Goal: Transaction & Acquisition: Purchase product/service

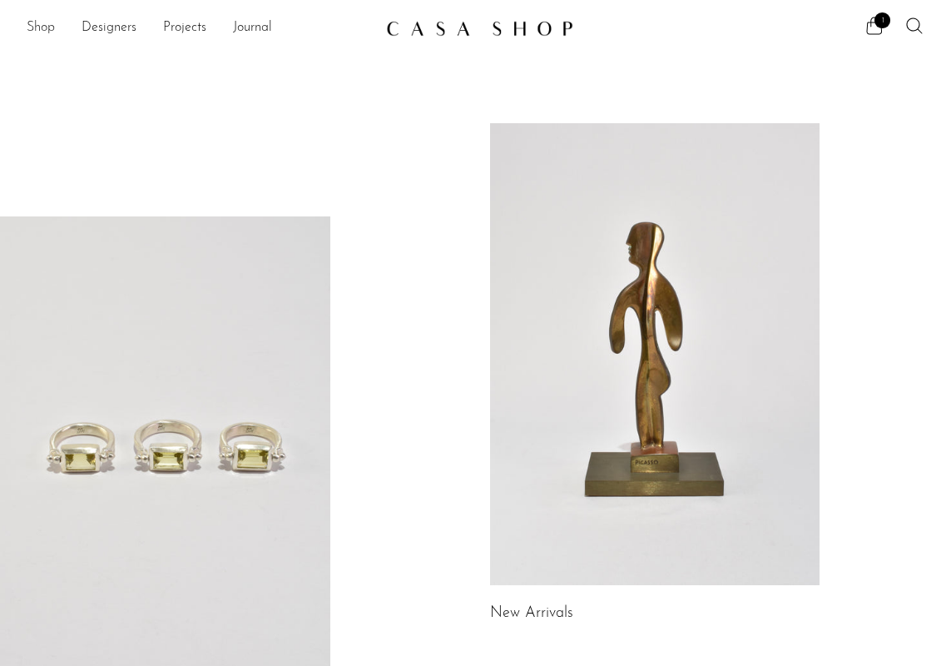
click at [41, 22] on link "Shop" at bounding box center [41, 28] width 28 height 22
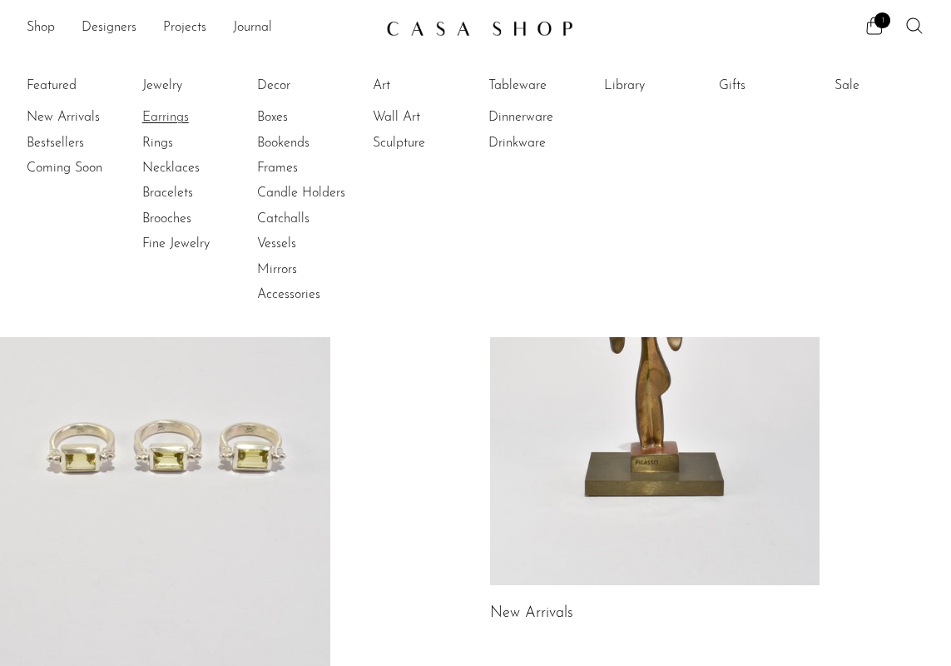
click at [167, 115] on link "Earrings" at bounding box center [204, 117] width 125 height 18
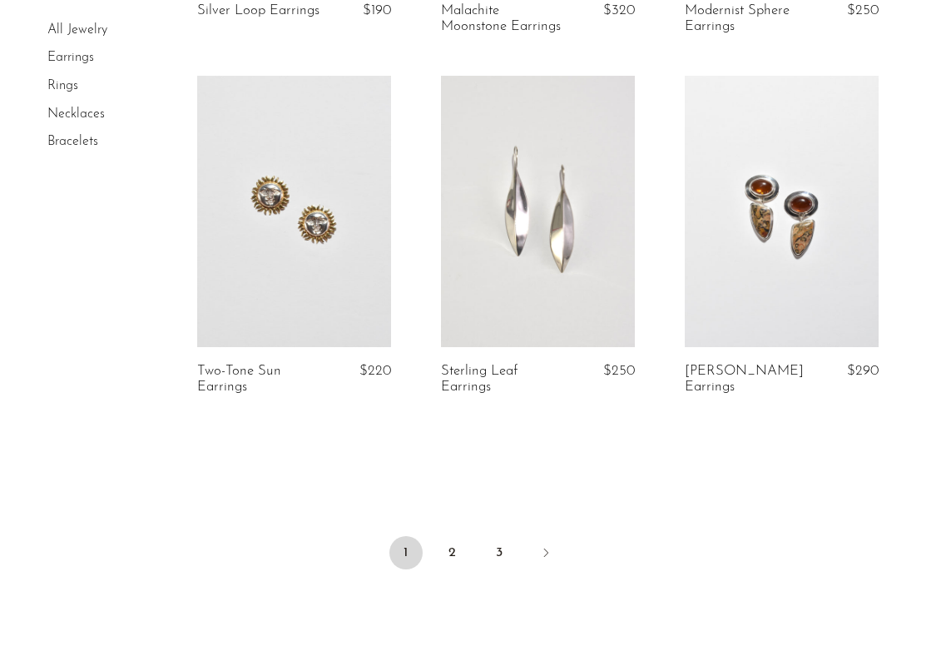
scroll to position [4035, 0]
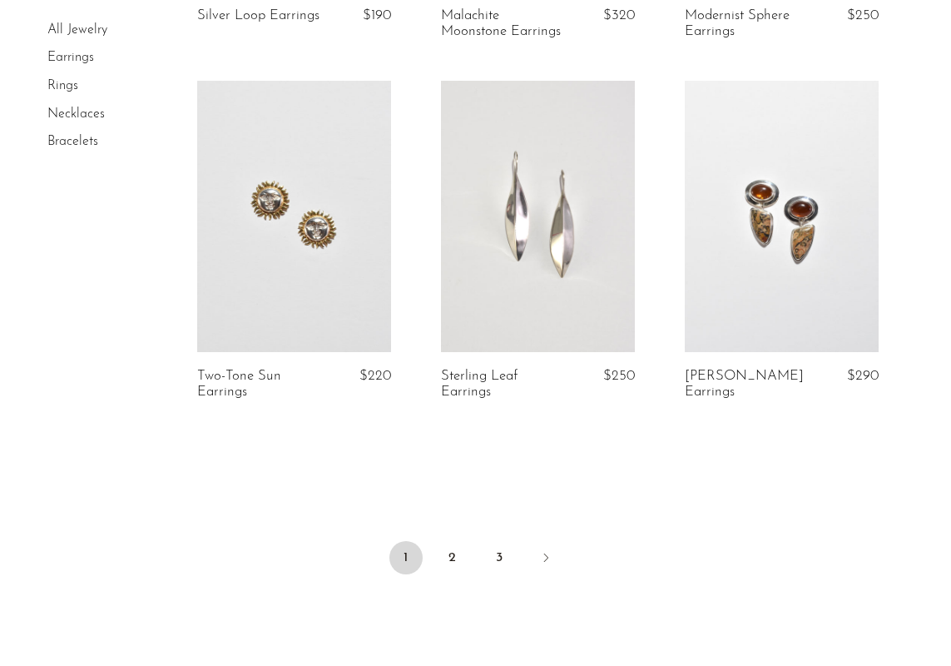
click at [71, 113] on link "Necklaces" at bounding box center [75, 113] width 57 height 13
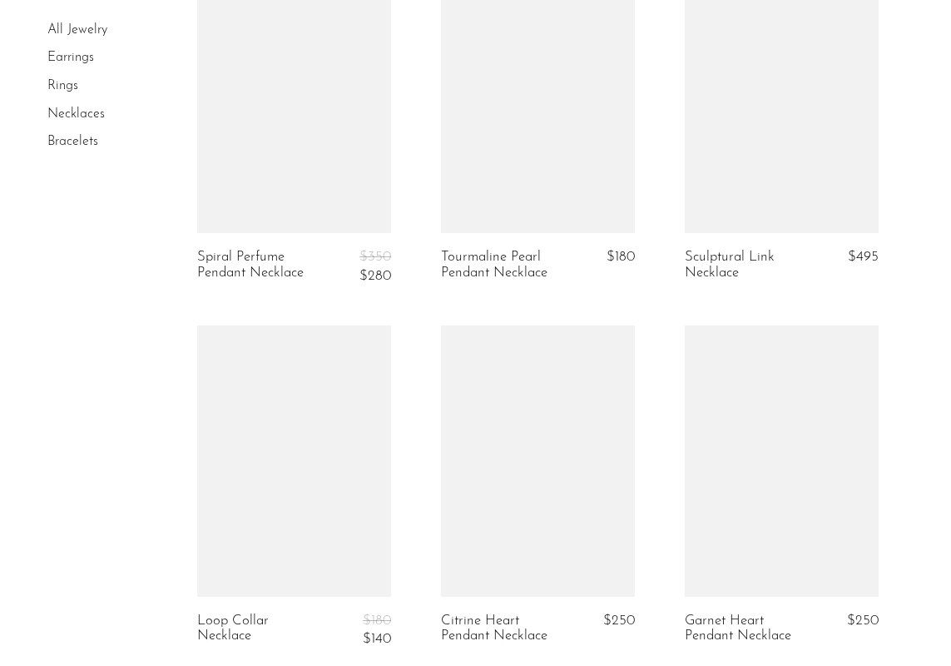
scroll to position [3825, 0]
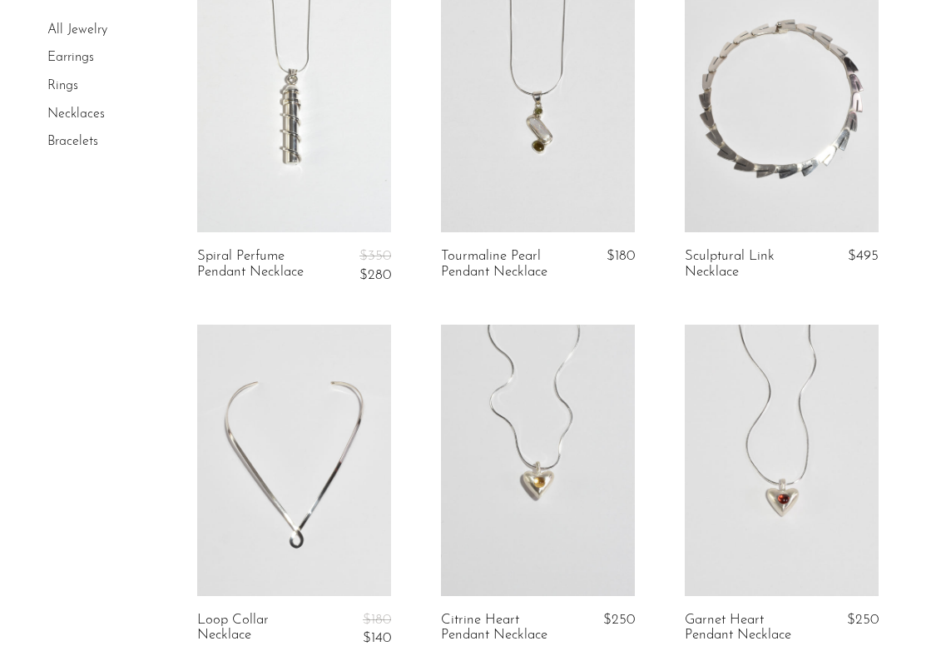
click at [287, 146] on link at bounding box center [294, 96] width 194 height 271
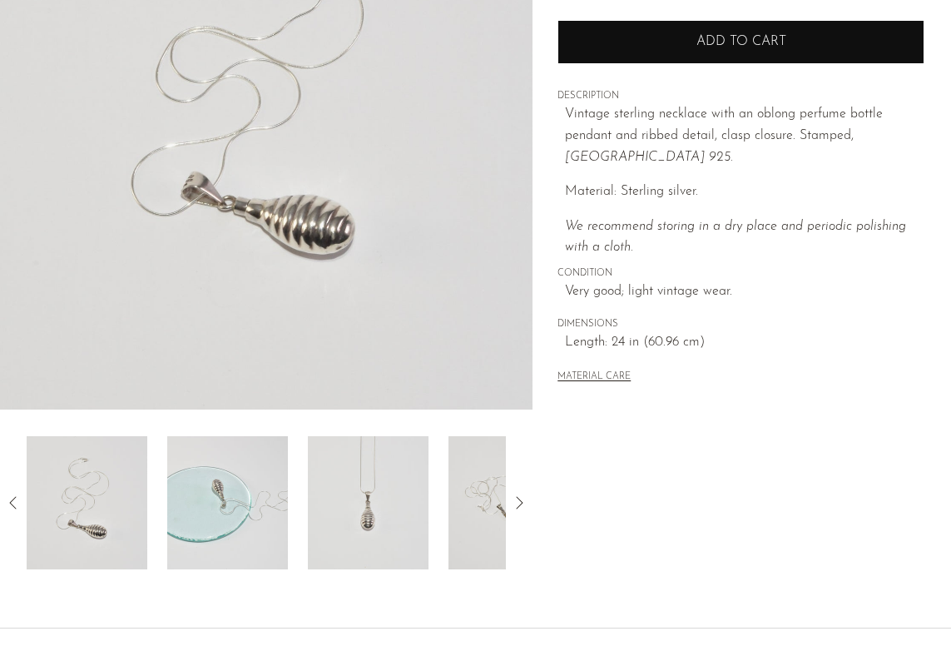
scroll to position [319, 0]
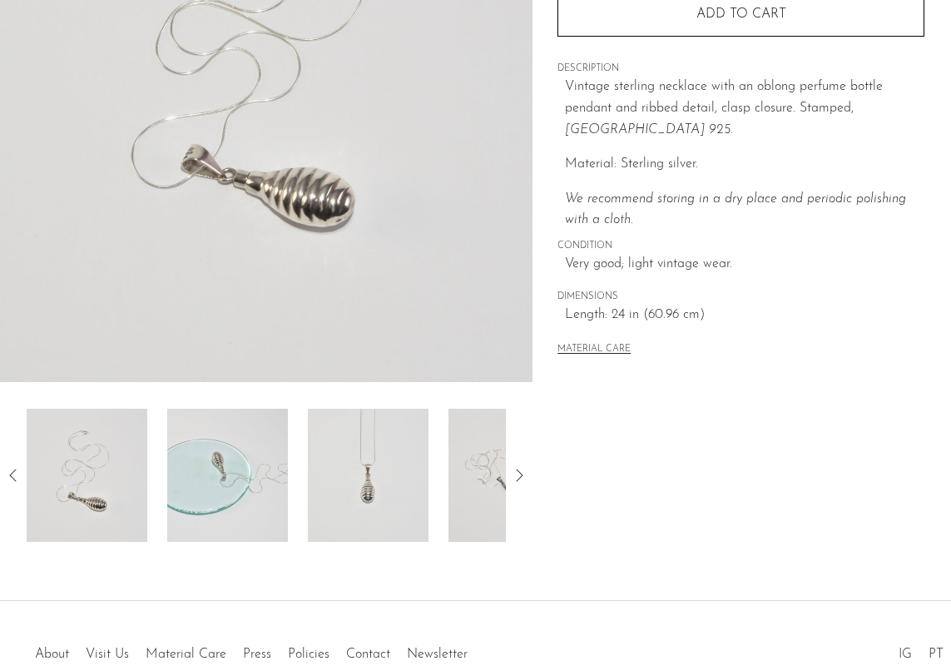
click at [231, 470] on img at bounding box center [227, 475] width 121 height 133
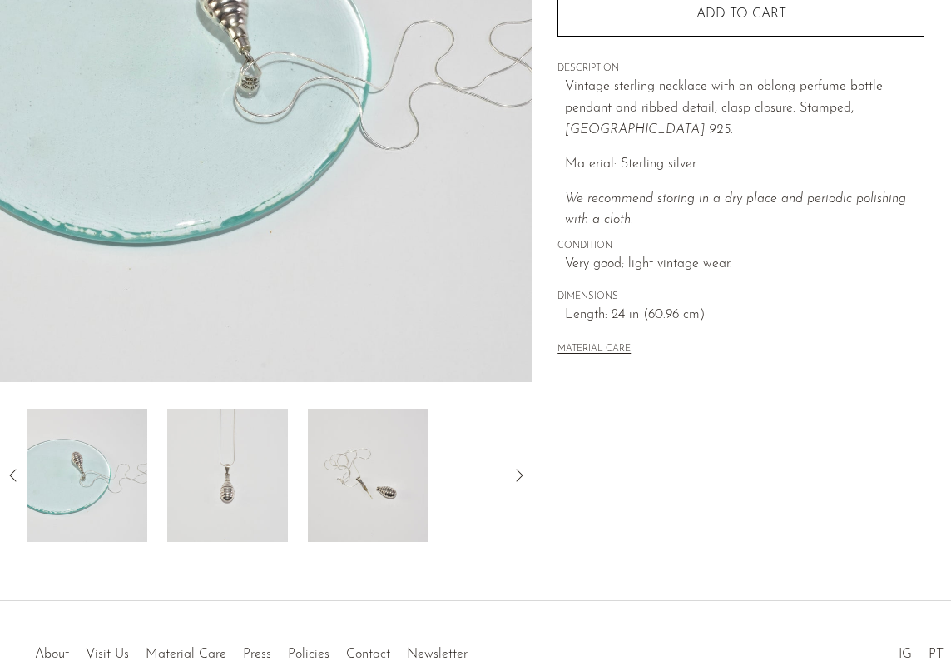
click at [265, 478] on img at bounding box center [227, 475] width 121 height 133
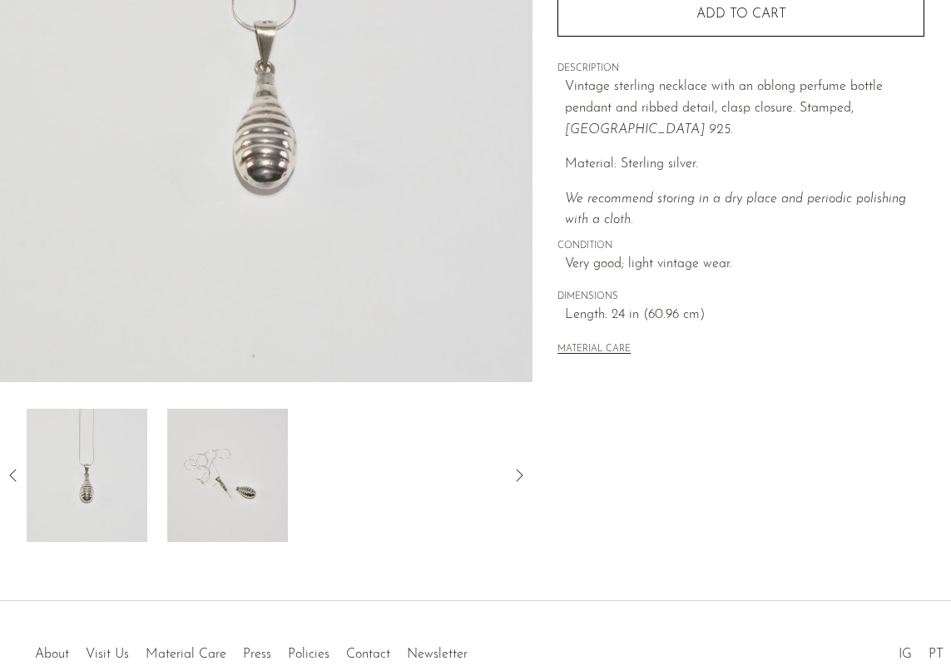
click at [276, 478] on img at bounding box center [227, 475] width 121 height 133
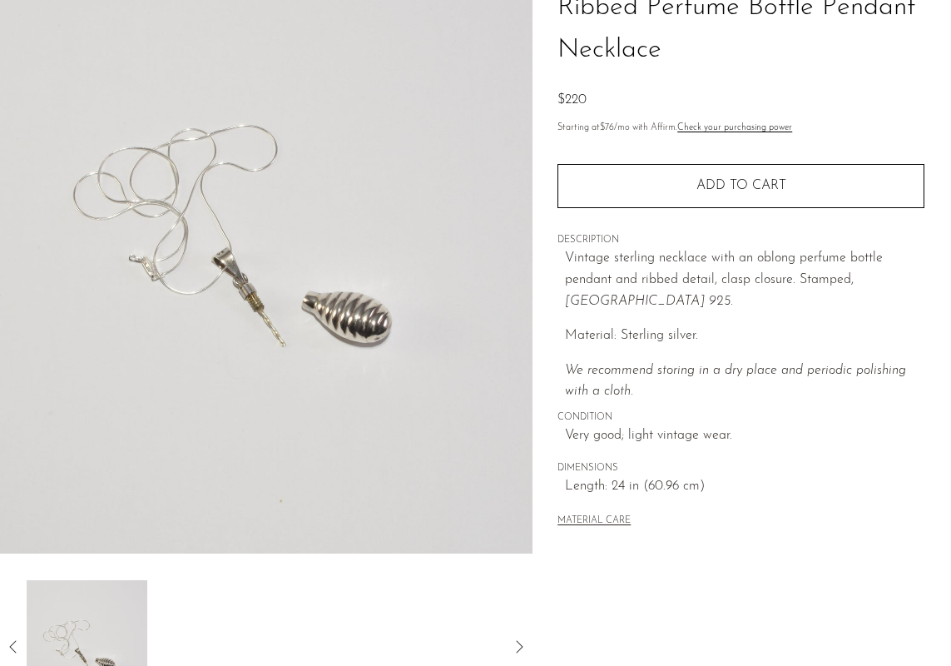
scroll to position [141, 0]
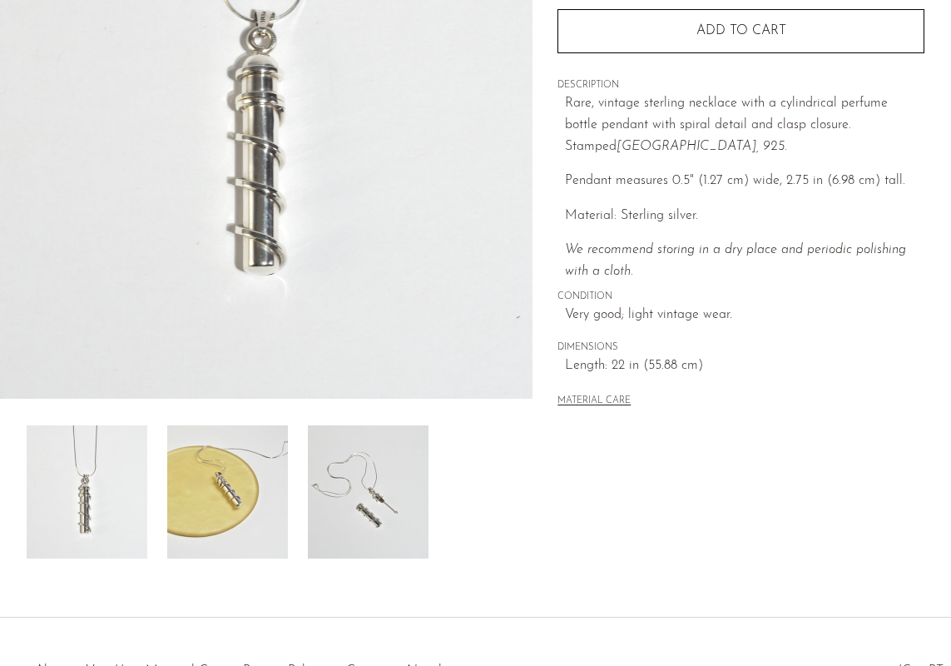
scroll to position [311, 0]
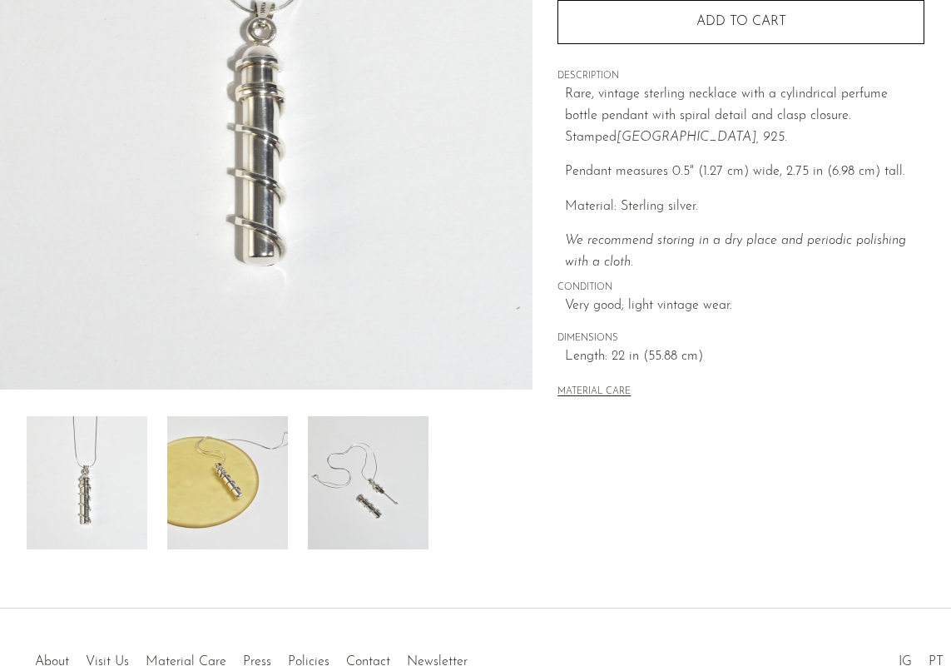
click at [239, 438] on img at bounding box center [227, 482] width 121 height 133
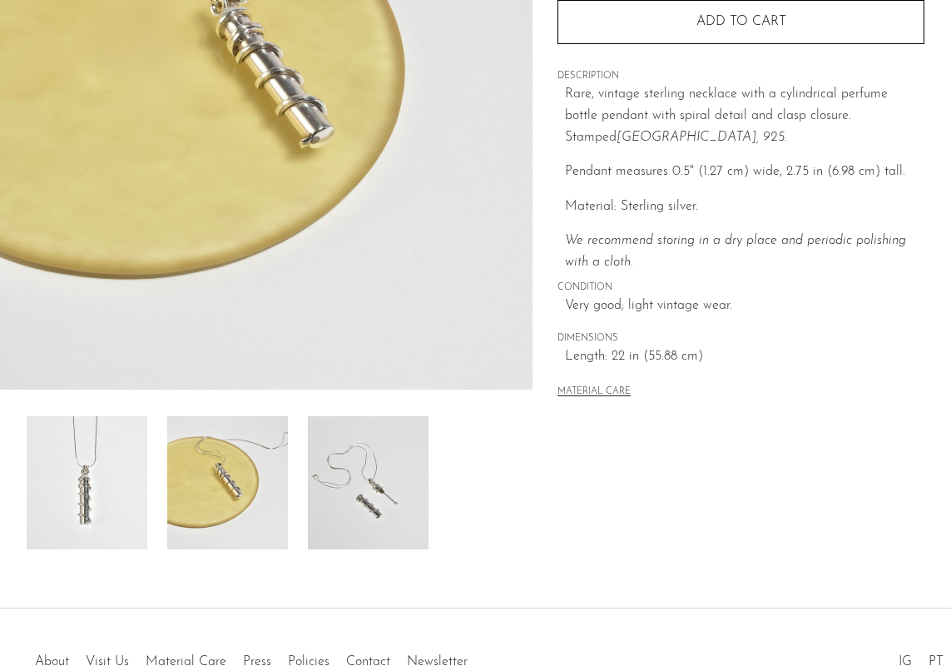
click at [276, 457] on img at bounding box center [227, 482] width 121 height 133
click at [324, 472] on img at bounding box center [368, 482] width 121 height 133
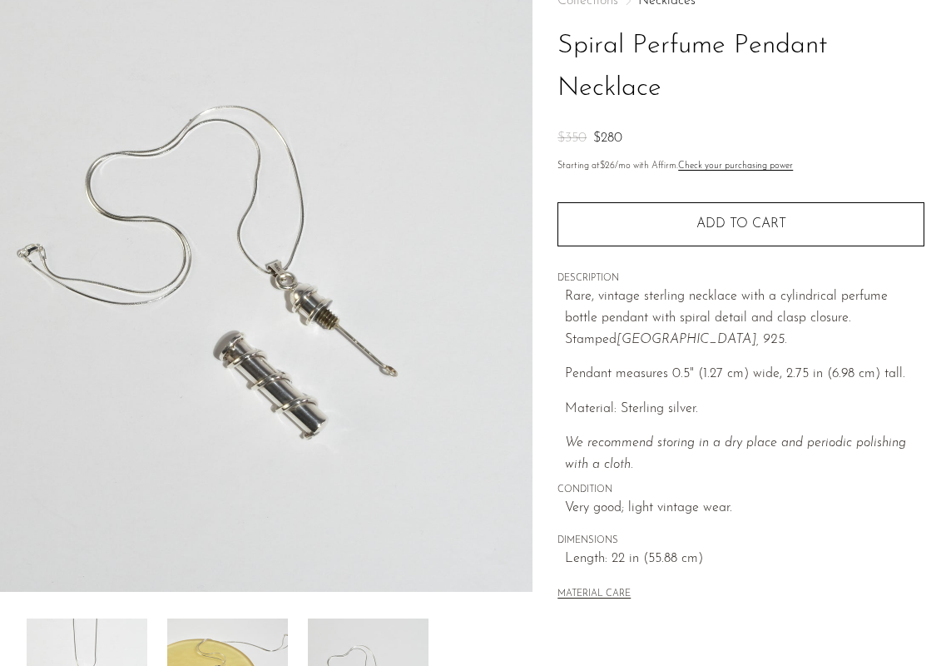
scroll to position [0, 0]
